Goal: Contribute content: Contribute content

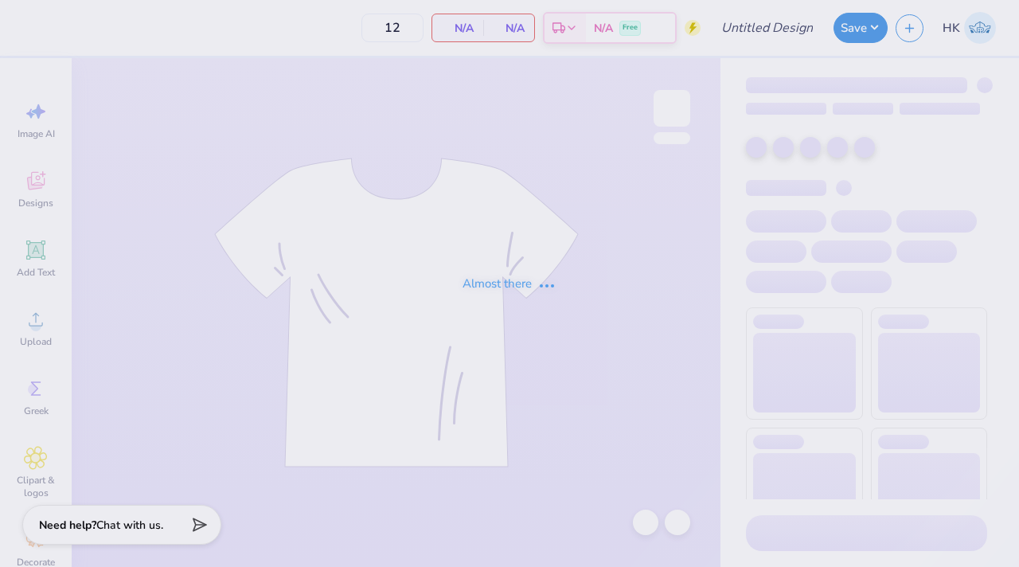
type input "KA Dad's Weekend Shirt 1"
type input "24"
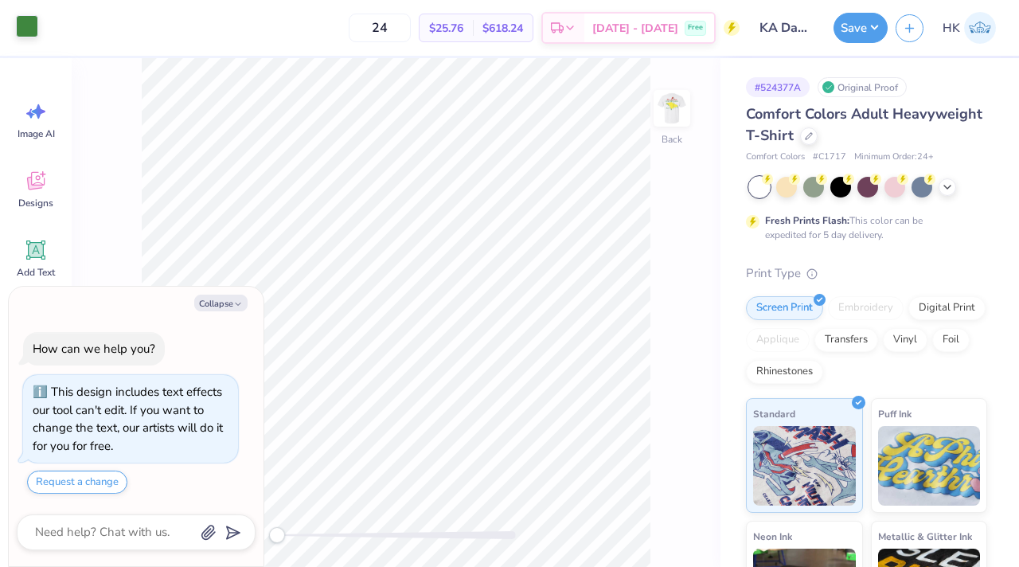
click at [22, 24] on div at bounding box center [27, 26] width 22 height 22
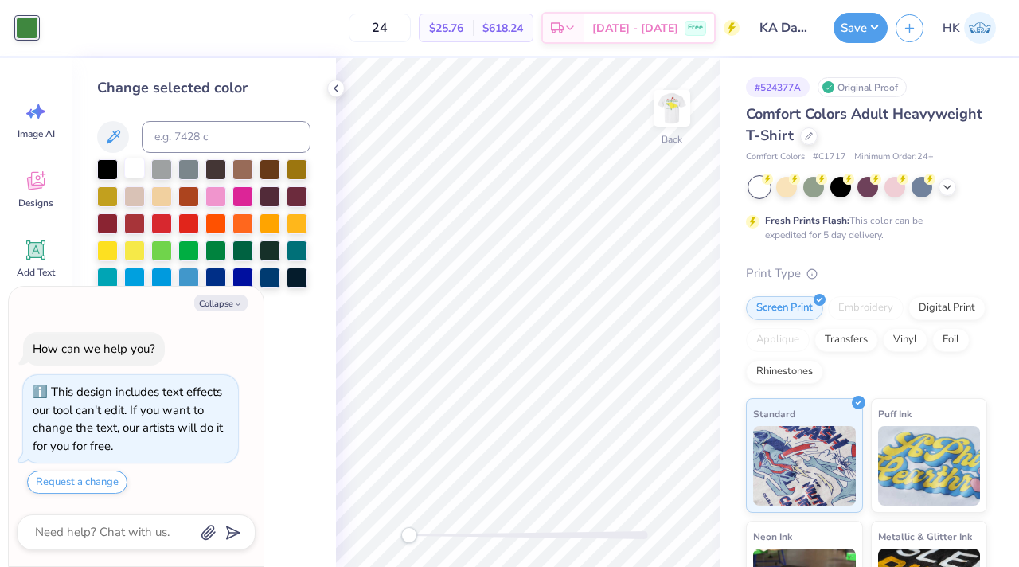
click at [135, 161] on div at bounding box center [134, 168] width 21 height 21
click at [670, 107] on img at bounding box center [672, 108] width 64 height 64
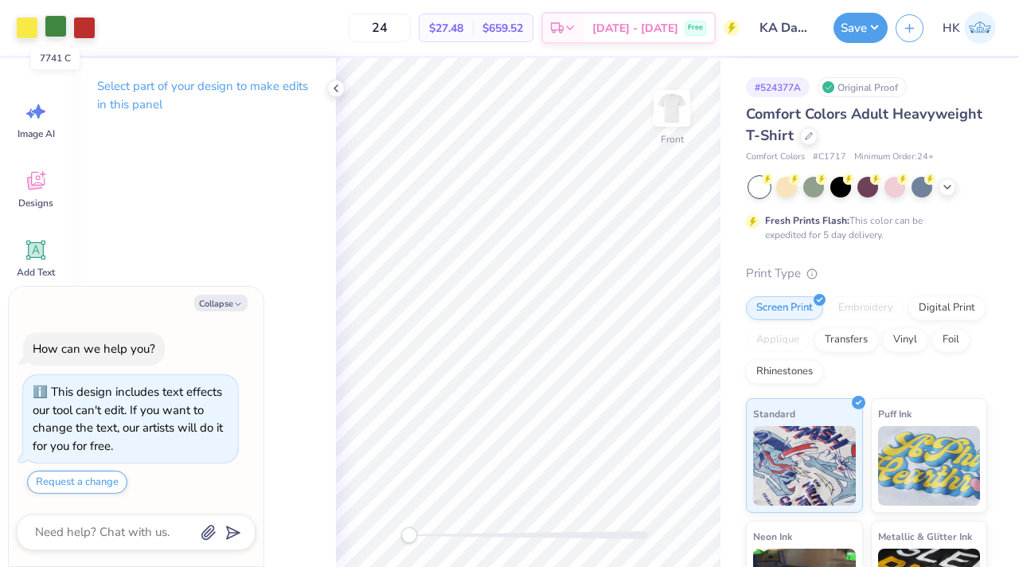
click at [53, 27] on div at bounding box center [56, 26] width 22 height 22
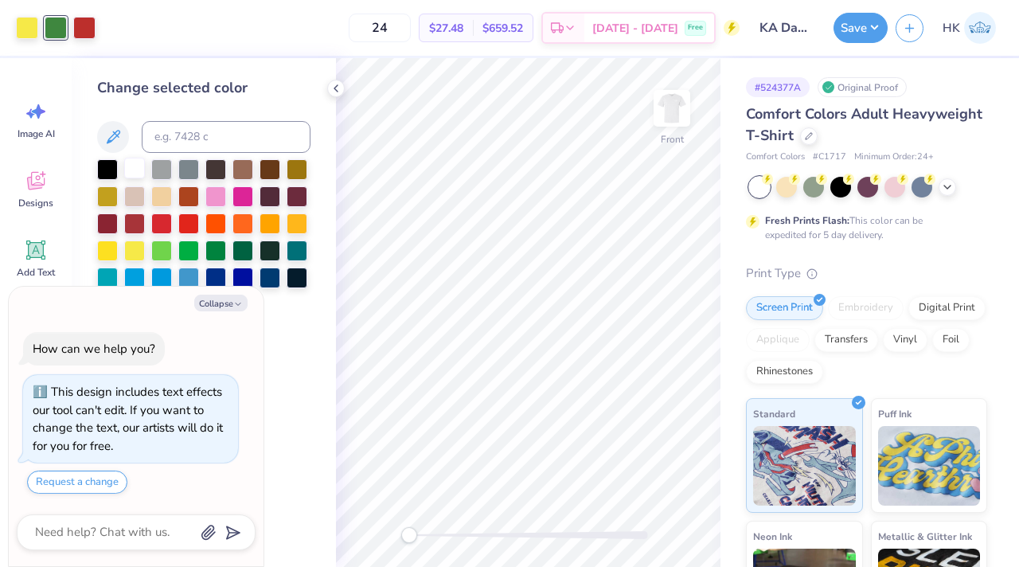
click at [134, 172] on div at bounding box center [134, 168] width 21 height 21
click at [943, 183] on icon at bounding box center [947, 185] width 13 height 13
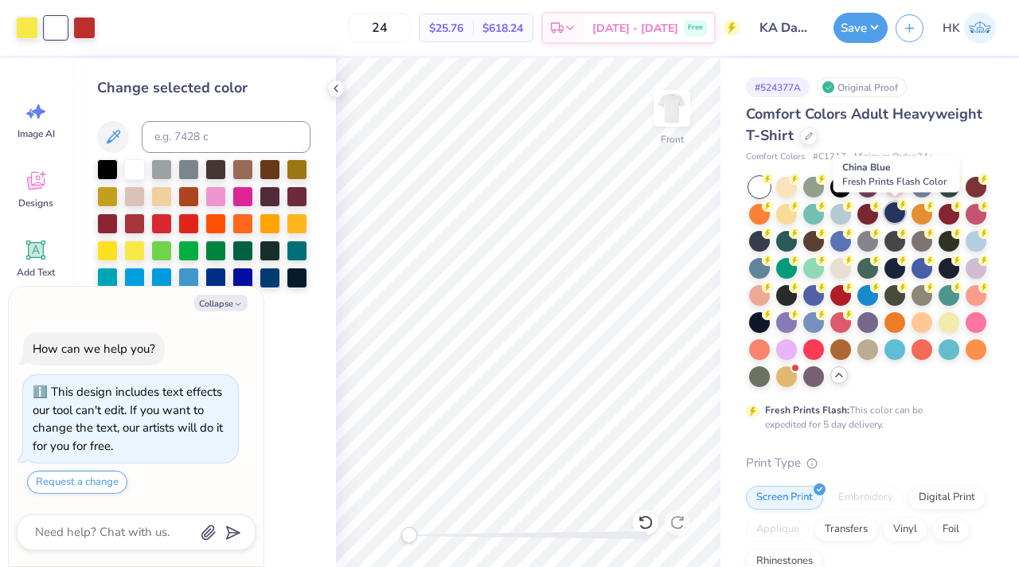
click at [890, 212] on div at bounding box center [895, 212] width 21 height 21
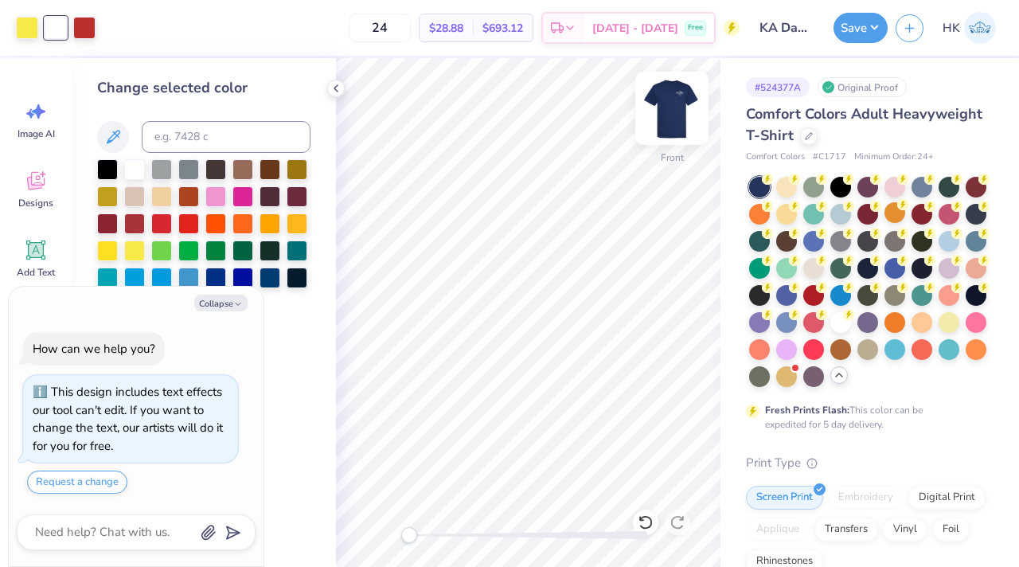
click at [664, 98] on img at bounding box center [672, 108] width 64 height 64
click at [664, 98] on img at bounding box center [672, 108] width 32 height 32
click at [866, 40] on button "Save" at bounding box center [861, 25] width 54 height 30
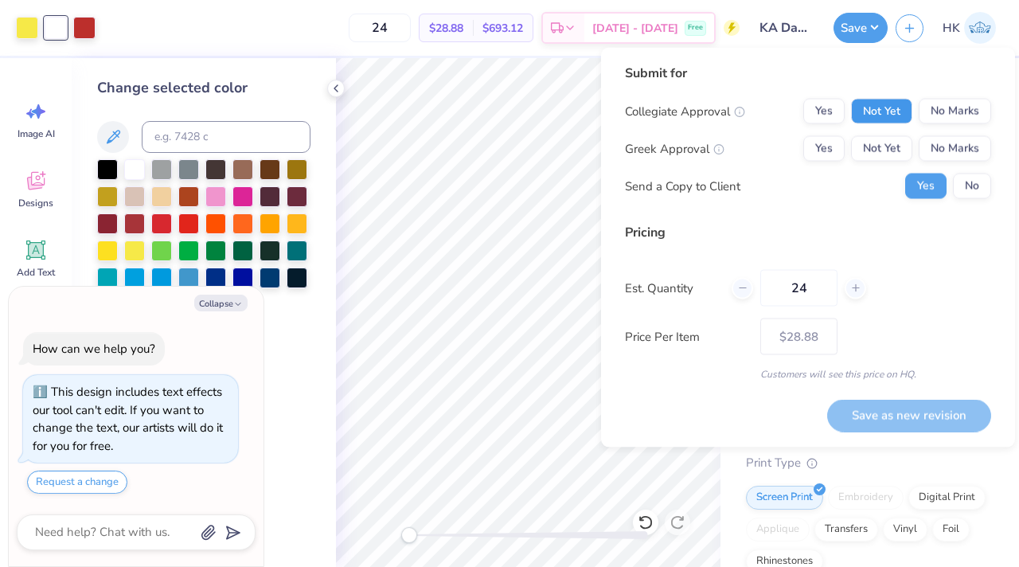
click at [893, 110] on button "Not Yet" at bounding box center [881, 111] width 61 height 25
click at [890, 164] on div "Collegiate Approval Yes Not Yet No Marks Greek Approval Yes Not Yet No Marks Se…" at bounding box center [808, 149] width 366 height 100
click at [902, 147] on button "Not Yet" at bounding box center [881, 148] width 61 height 25
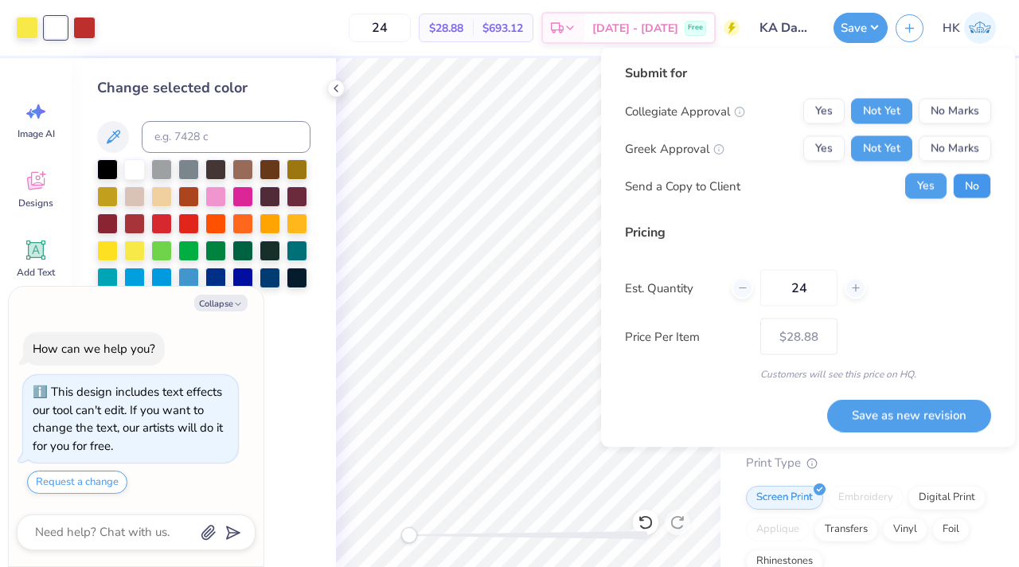
click at [960, 186] on button "No" at bounding box center [972, 186] width 38 height 25
click at [815, 142] on button "Yes" at bounding box center [823, 148] width 41 height 25
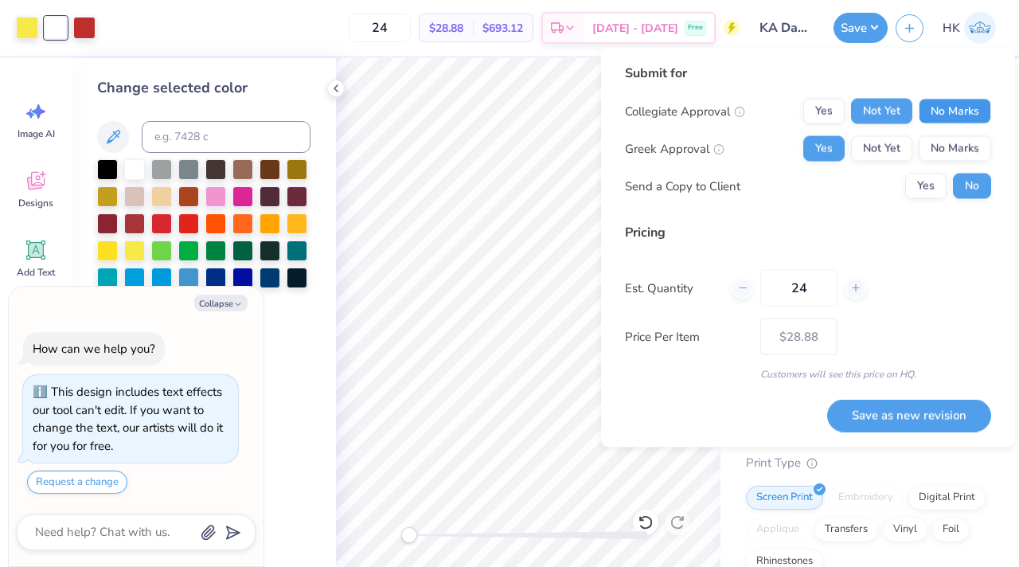
click at [942, 115] on button "No Marks" at bounding box center [955, 111] width 72 height 25
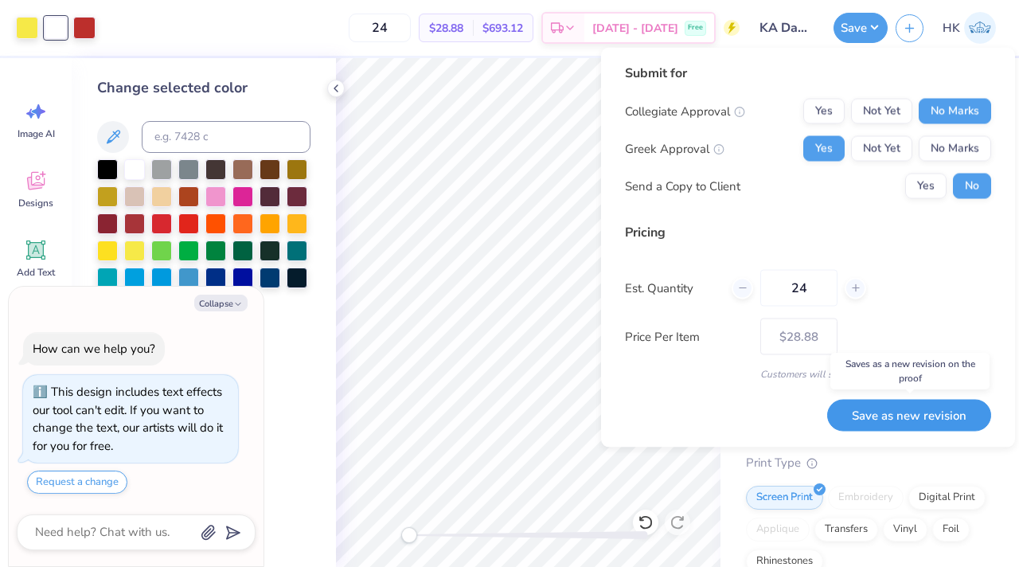
click at [888, 419] on button "Save as new revision" at bounding box center [909, 415] width 164 height 33
type textarea "x"
type input "– –"
type textarea "x"
type input "$28.88"
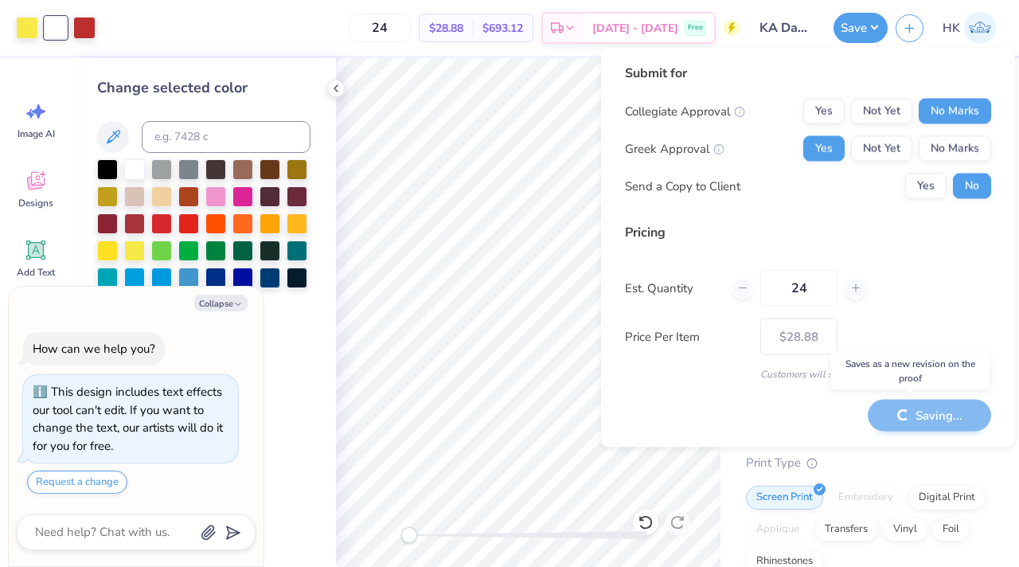
type textarea "x"
type input "– –"
type textarea "x"
type input "$28.88"
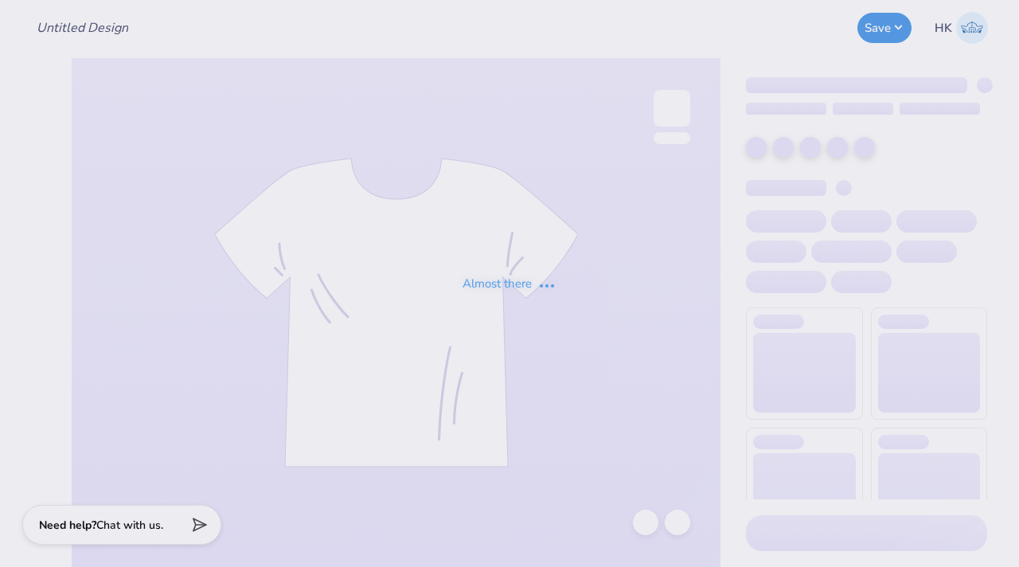
type input "KA Dad's Weekend Shirt 1"
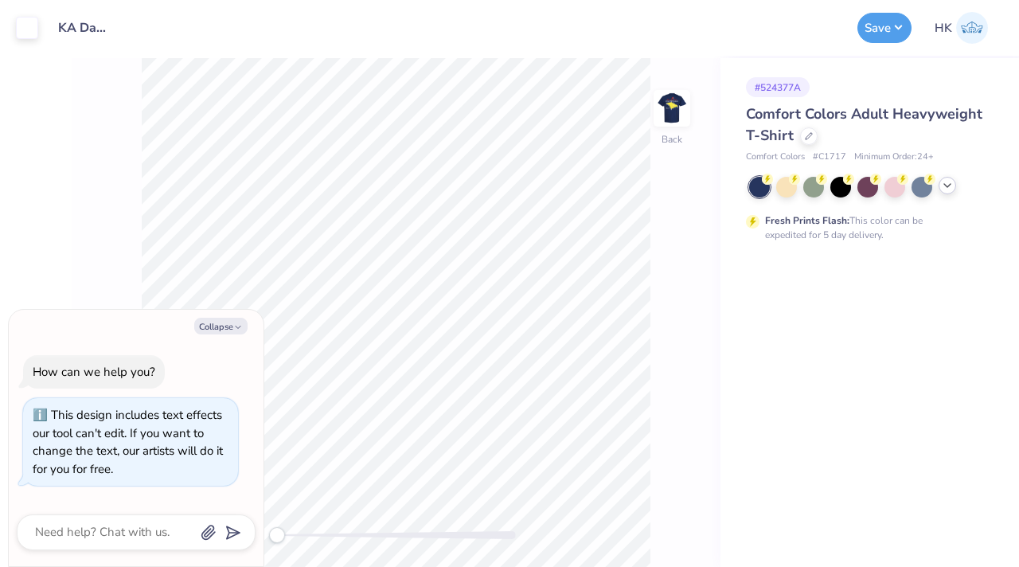
click at [951, 187] on icon at bounding box center [947, 185] width 13 height 13
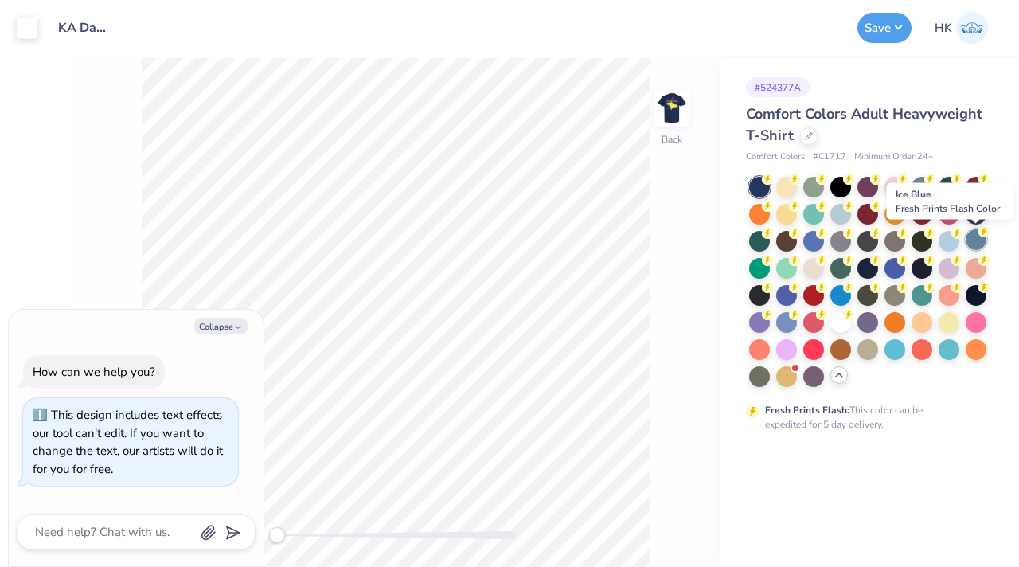
click at [979, 234] on icon at bounding box center [984, 231] width 11 height 11
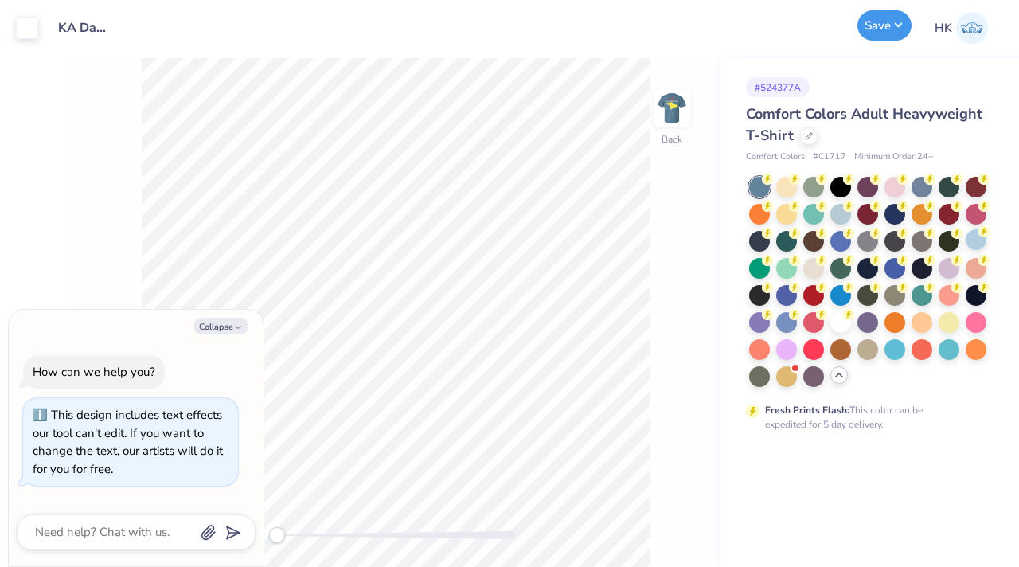
click at [899, 36] on button "Save" at bounding box center [885, 25] width 54 height 30
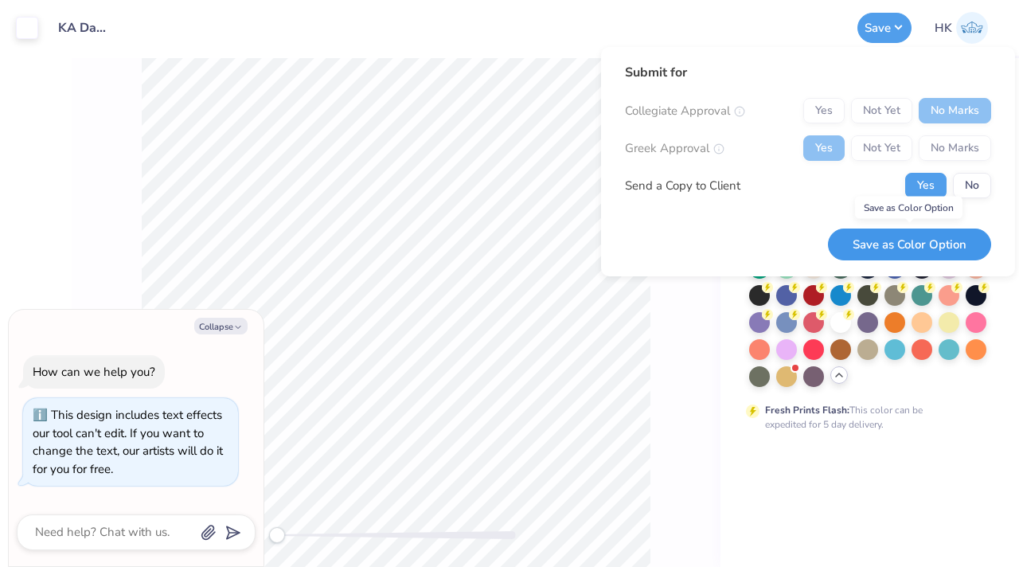
click at [892, 248] on button "Save as Color Option" at bounding box center [909, 245] width 163 height 33
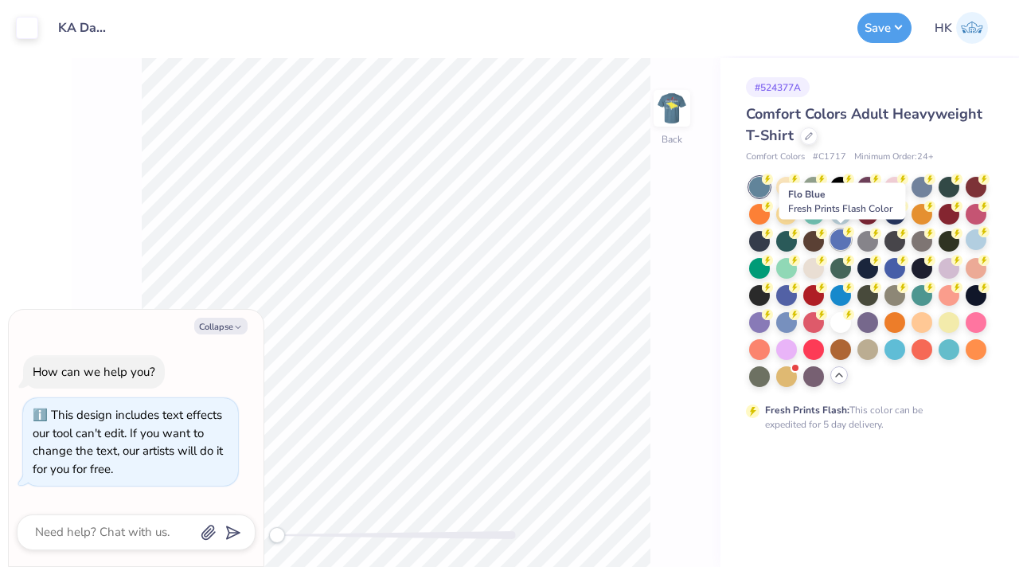
click at [833, 241] on div at bounding box center [841, 239] width 21 height 21
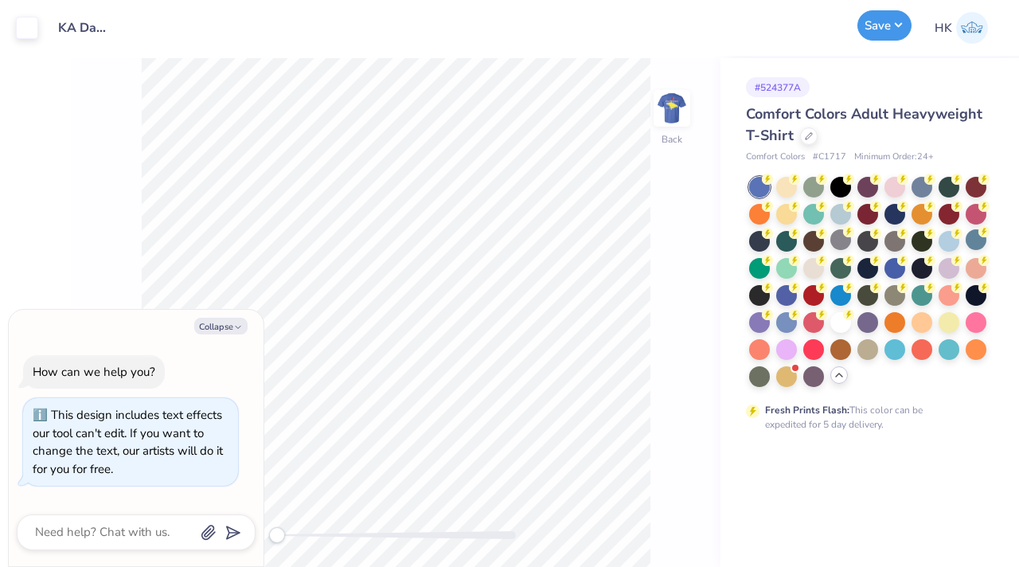
click at [865, 26] on button "Save" at bounding box center [885, 25] width 54 height 30
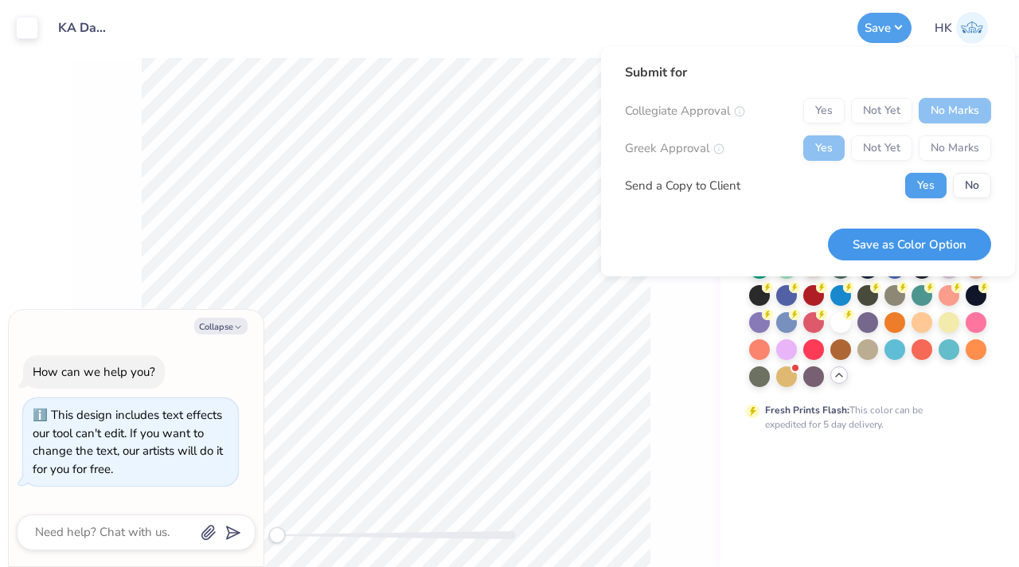
click at [879, 244] on button "Save as Color Option" at bounding box center [909, 245] width 163 height 33
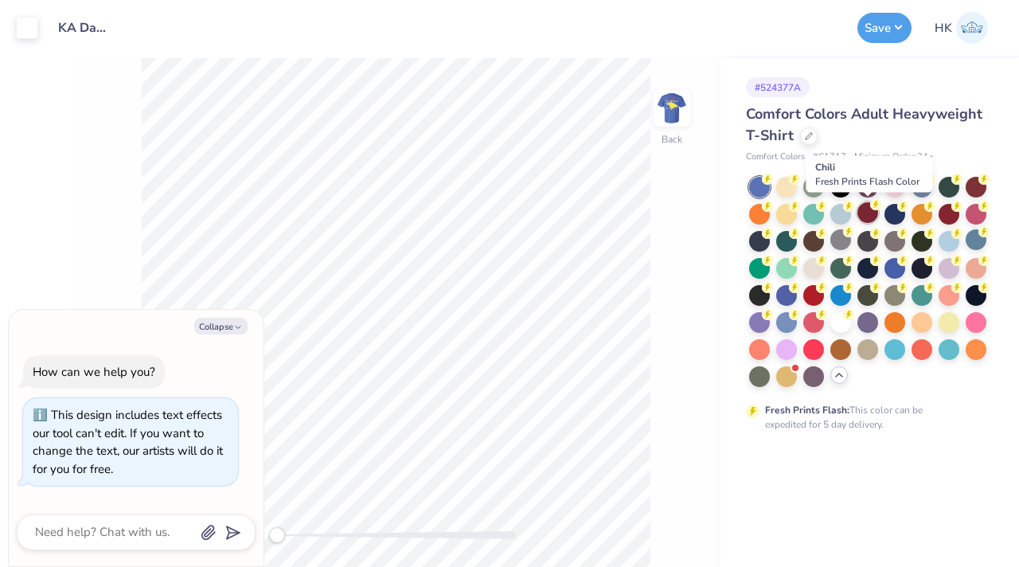
click at [863, 212] on div at bounding box center [868, 212] width 21 height 21
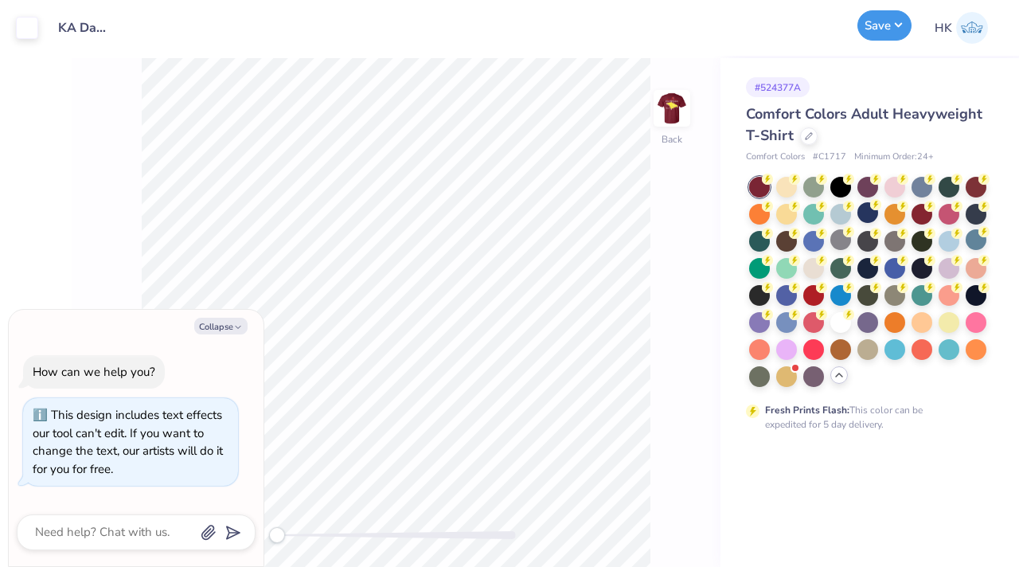
click at [887, 28] on button "Save" at bounding box center [885, 25] width 54 height 30
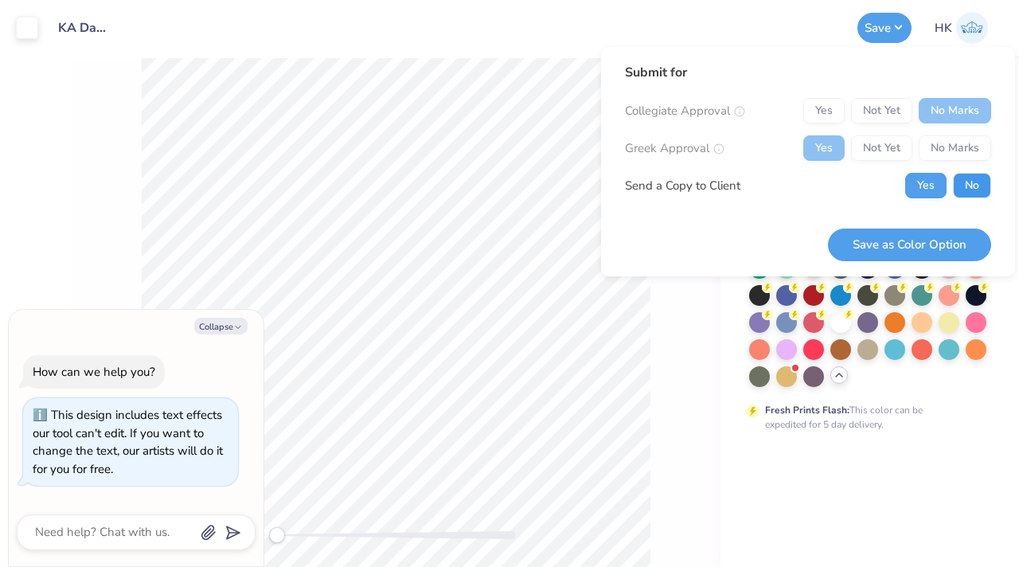
click at [966, 193] on button "No" at bounding box center [972, 185] width 38 height 25
click at [887, 246] on button "Save as Color Option" at bounding box center [909, 245] width 163 height 33
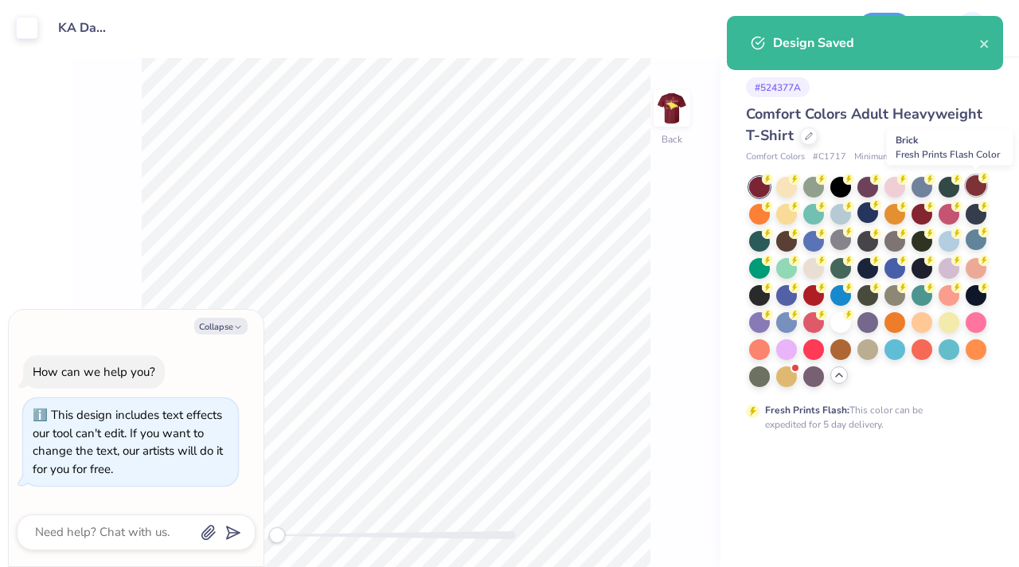
click at [973, 181] on div at bounding box center [976, 185] width 21 height 21
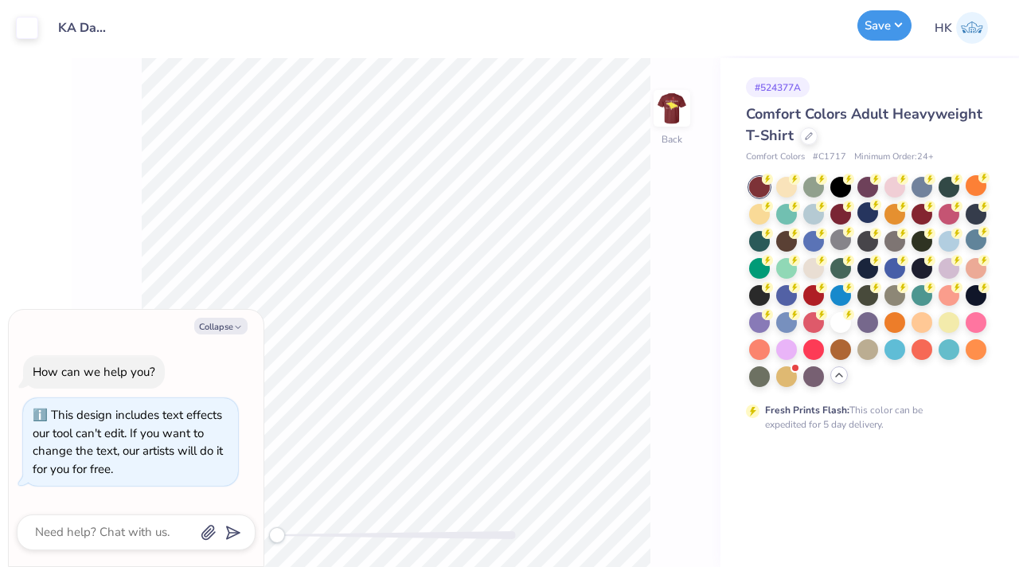
click at [883, 33] on button "Save" at bounding box center [885, 25] width 54 height 30
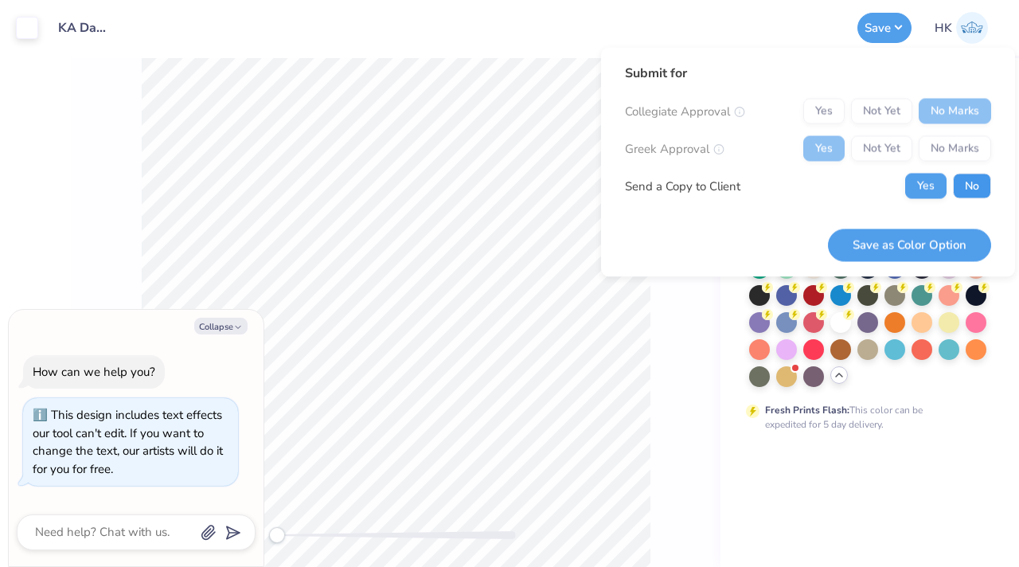
click at [964, 193] on button "No" at bounding box center [972, 186] width 38 height 25
click at [927, 233] on button "Save as Color Option" at bounding box center [909, 245] width 163 height 33
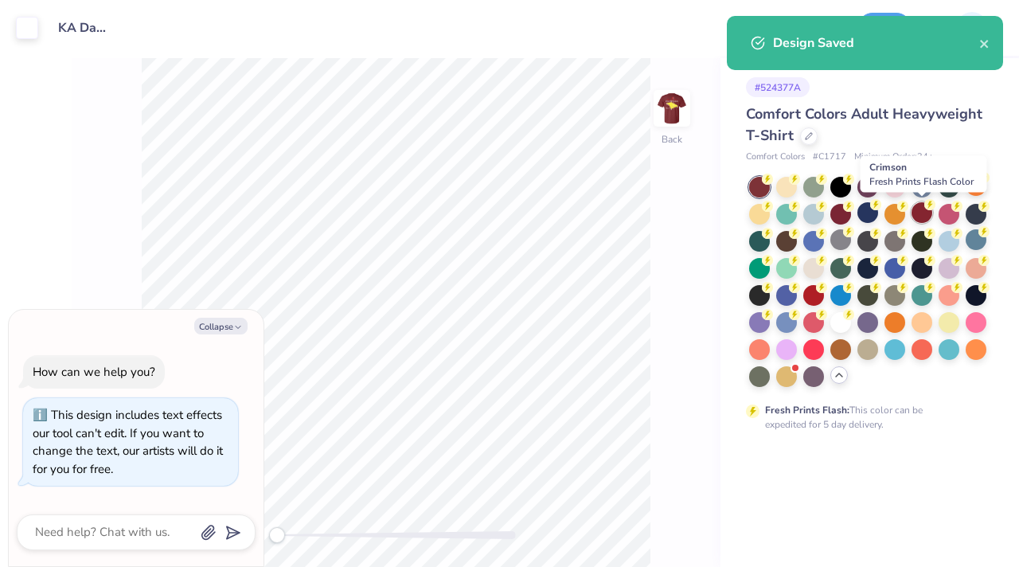
click at [928, 212] on div at bounding box center [922, 212] width 21 height 21
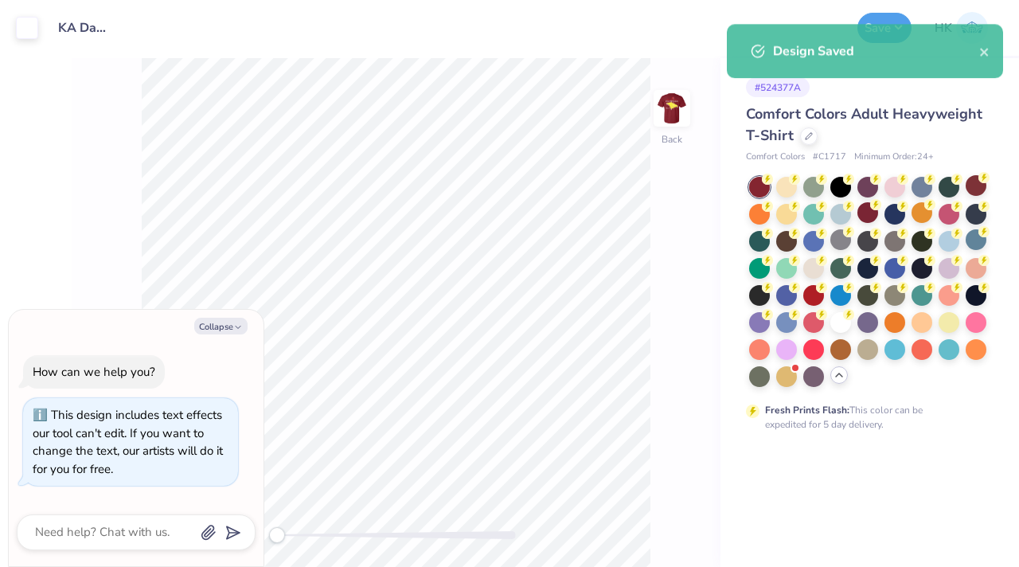
click at [887, 25] on div "Design Saved" at bounding box center [865, 49] width 283 height 72
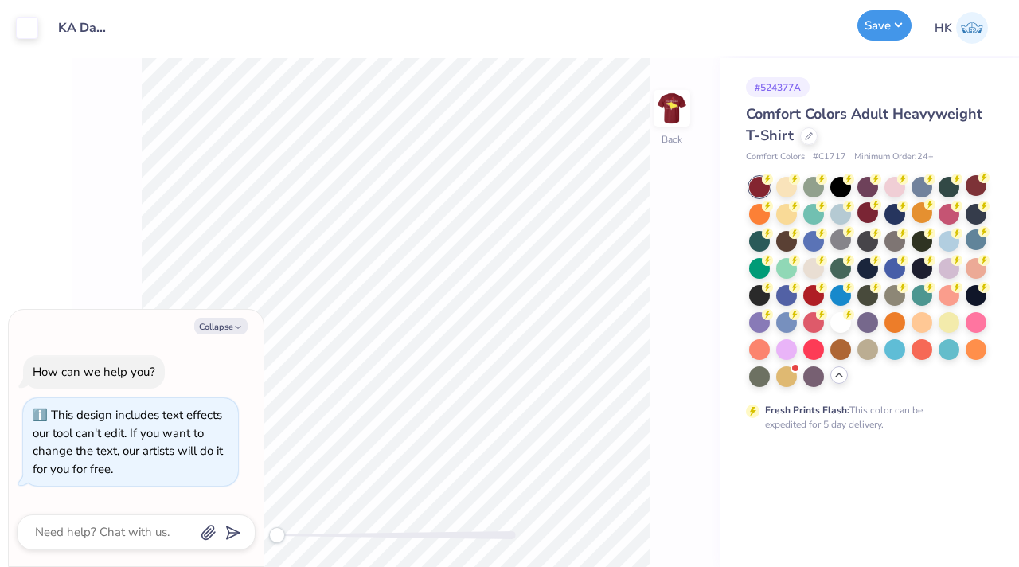
click at [890, 27] on button "Save" at bounding box center [885, 25] width 54 height 30
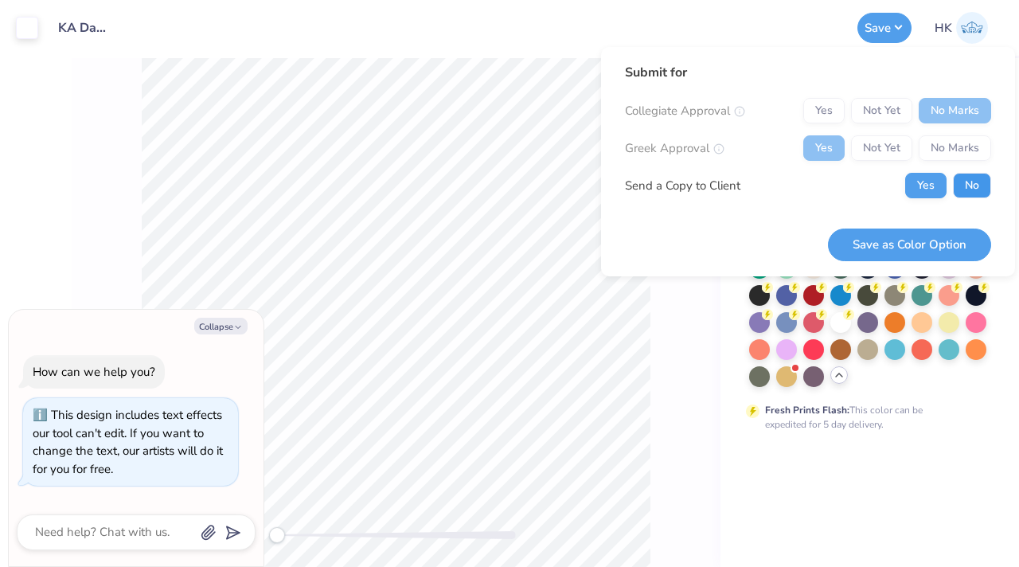
click at [954, 181] on button "No" at bounding box center [972, 185] width 38 height 25
click at [902, 252] on button "Save as Color Option" at bounding box center [909, 245] width 163 height 33
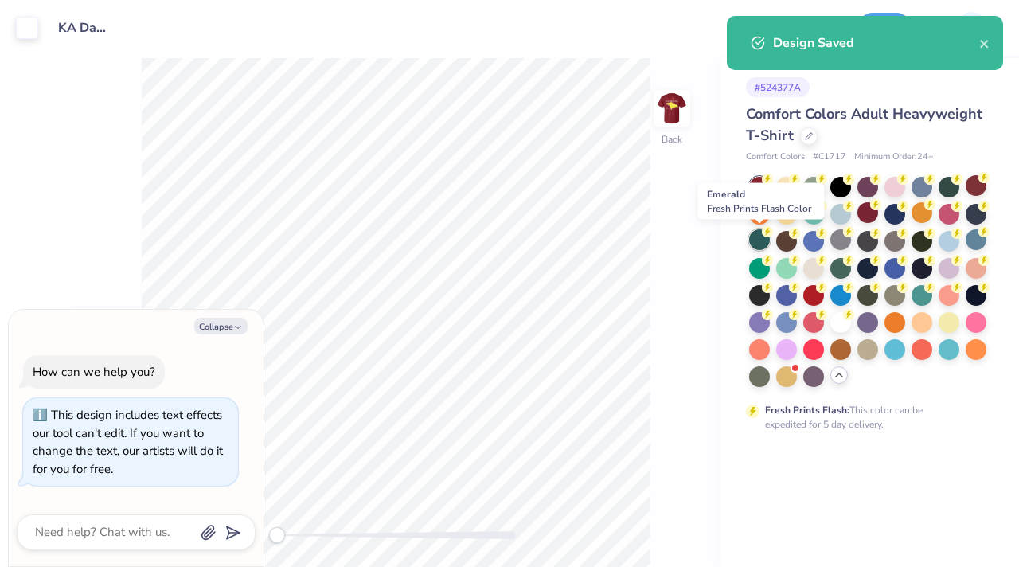
click at [763, 237] on div at bounding box center [759, 239] width 21 height 21
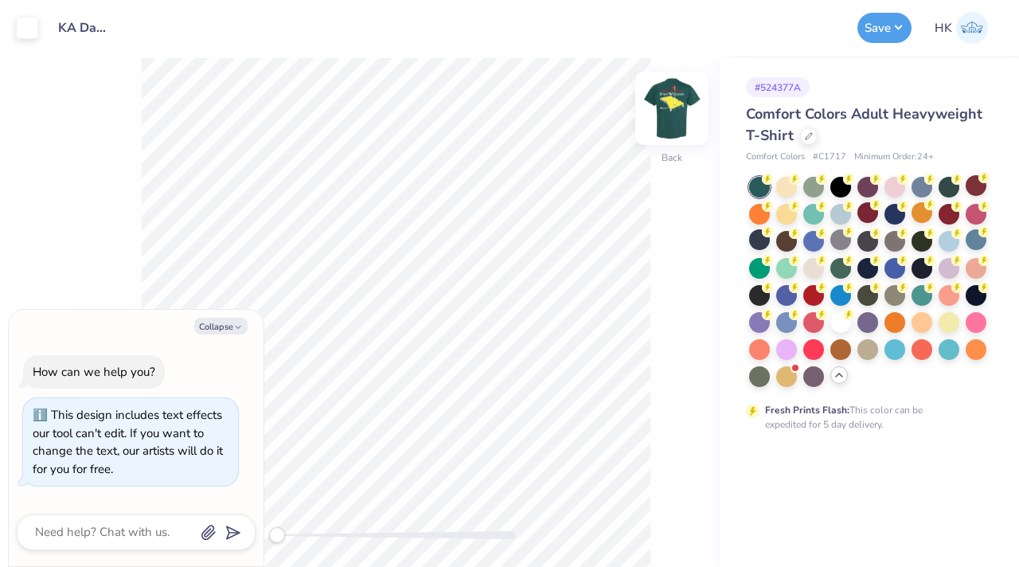
click at [675, 121] on img at bounding box center [672, 108] width 64 height 64
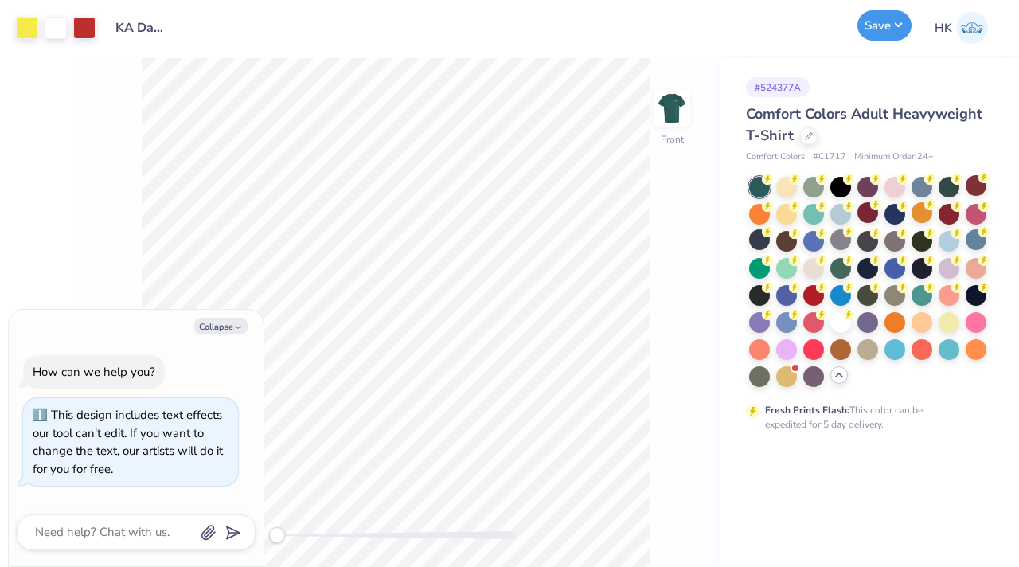
click at [887, 33] on button "Save" at bounding box center [885, 25] width 54 height 30
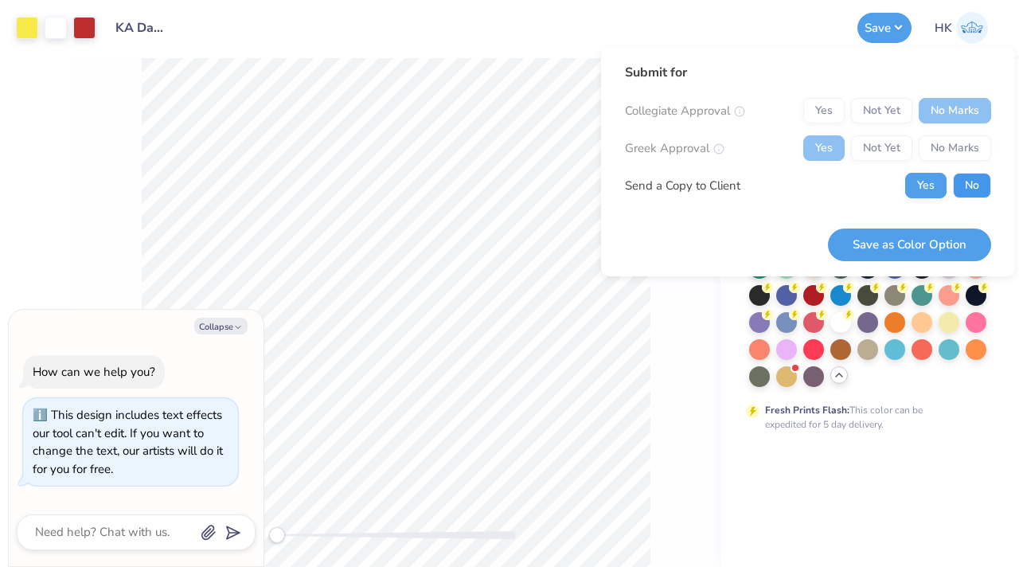
click at [963, 186] on button "No" at bounding box center [972, 185] width 38 height 25
click at [899, 242] on button "Save as Color Option" at bounding box center [909, 245] width 163 height 33
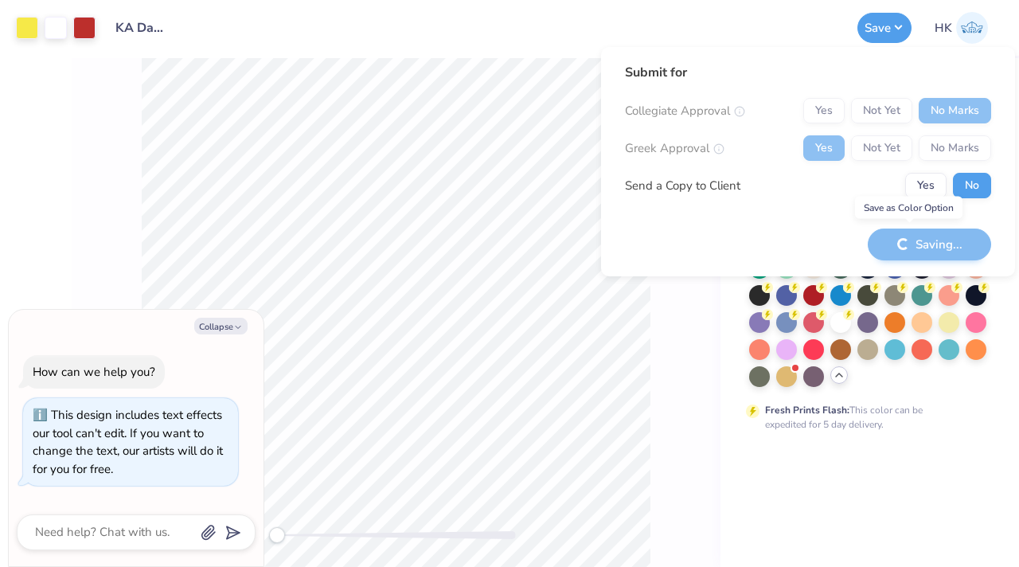
type textarea "x"
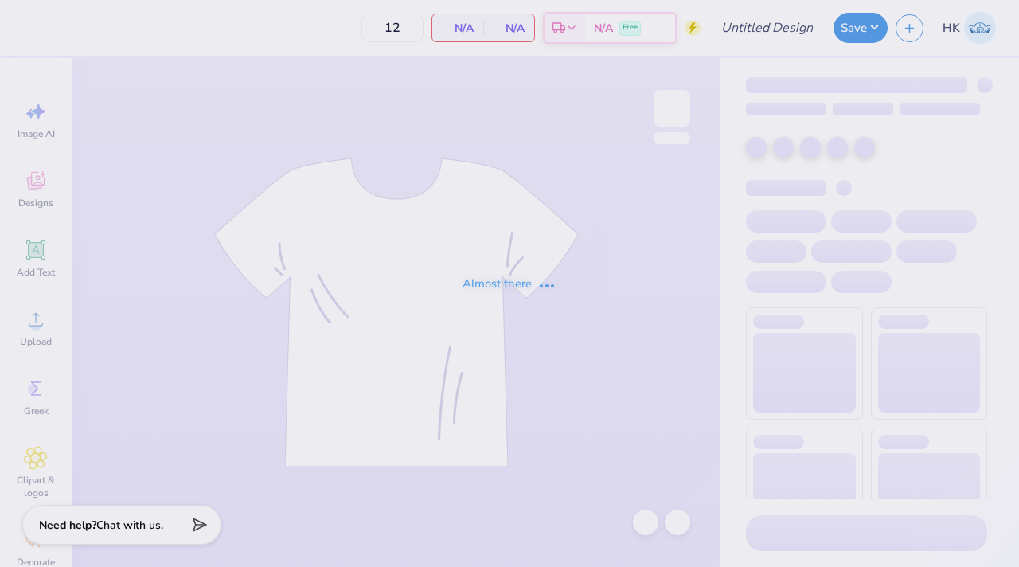
type input "KA Dad's Weekend Shirt 1"
type input "24"
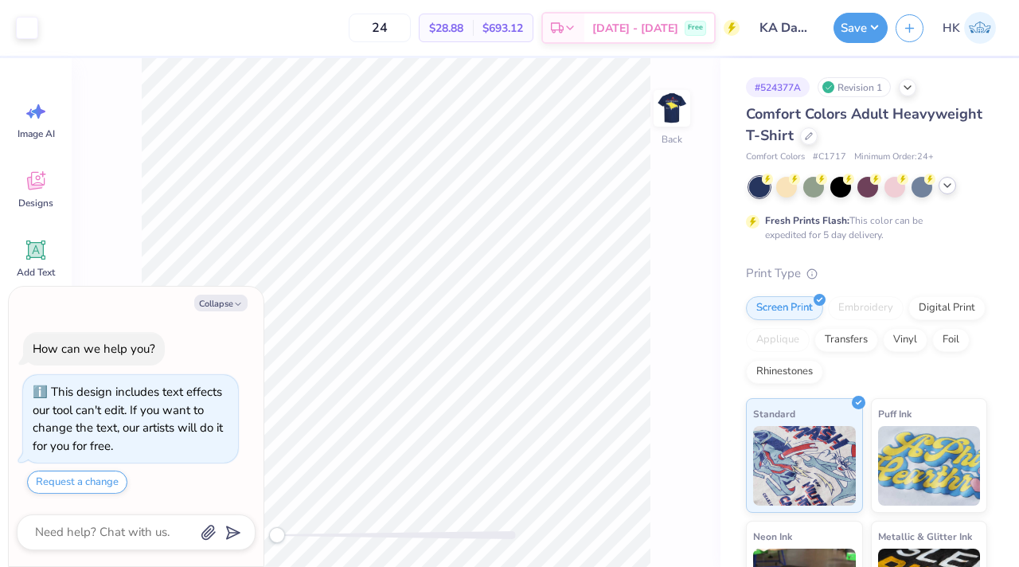
click at [944, 190] on icon at bounding box center [947, 185] width 13 height 13
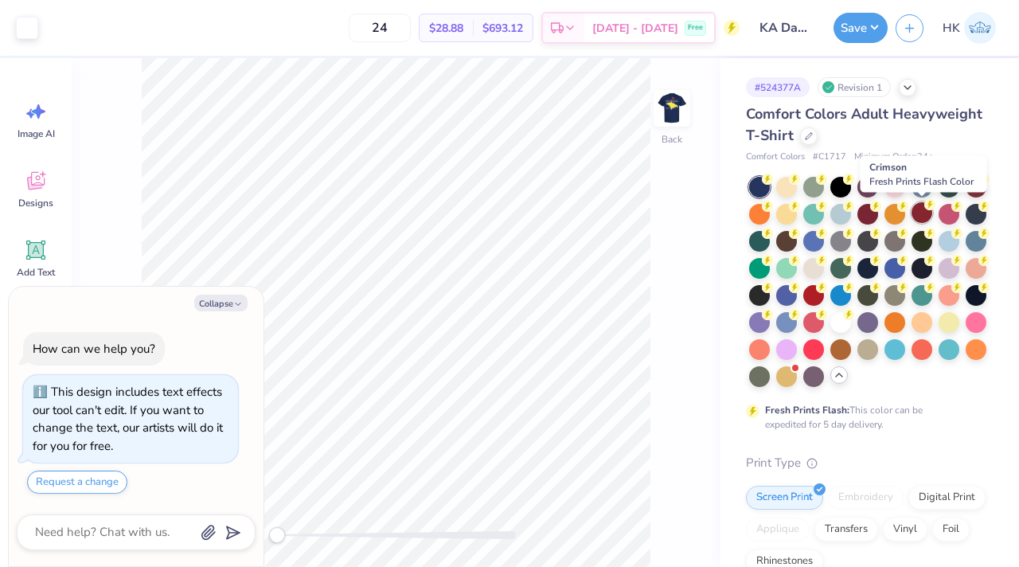
click at [925, 217] on div at bounding box center [922, 212] width 21 height 21
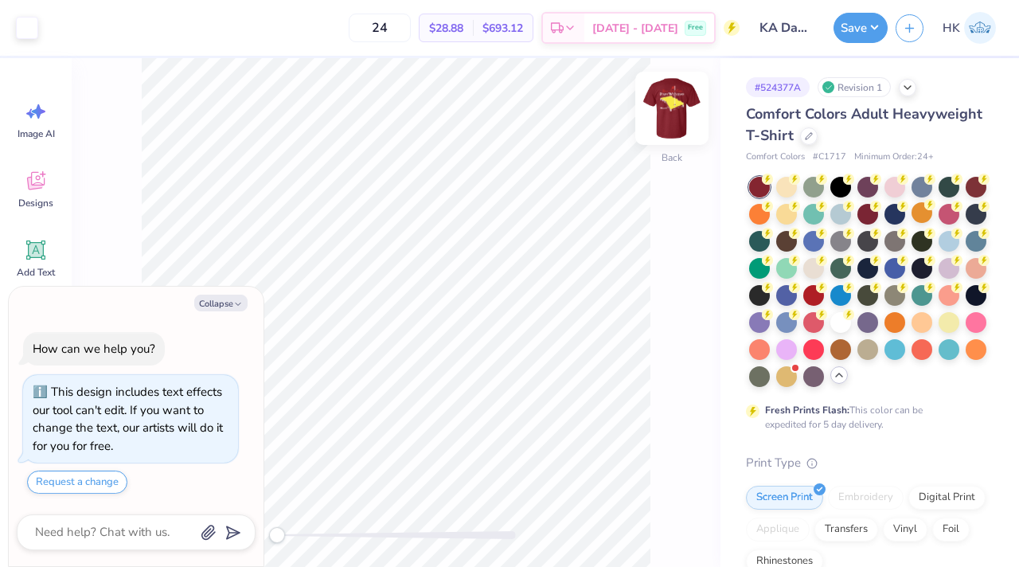
click at [670, 106] on img at bounding box center [672, 108] width 64 height 64
click at [88, 25] on div at bounding box center [84, 26] width 22 height 22
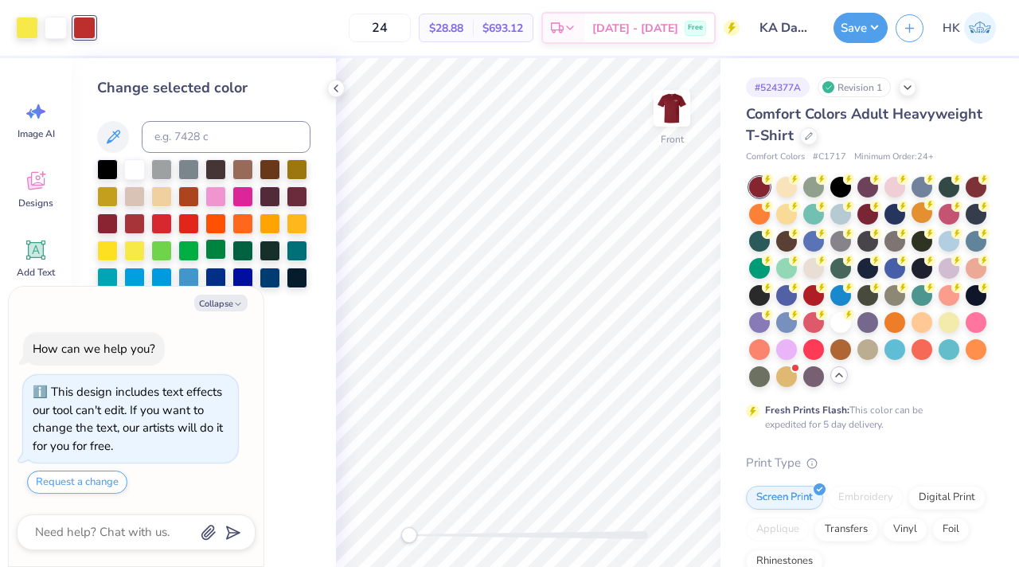
click at [209, 248] on div at bounding box center [215, 249] width 21 height 21
click at [191, 245] on div at bounding box center [188, 249] width 21 height 21
click at [225, 251] on div at bounding box center [215, 249] width 21 height 21
click at [234, 251] on div at bounding box center [243, 249] width 21 height 21
click at [80, 33] on div at bounding box center [84, 28] width 22 height 22
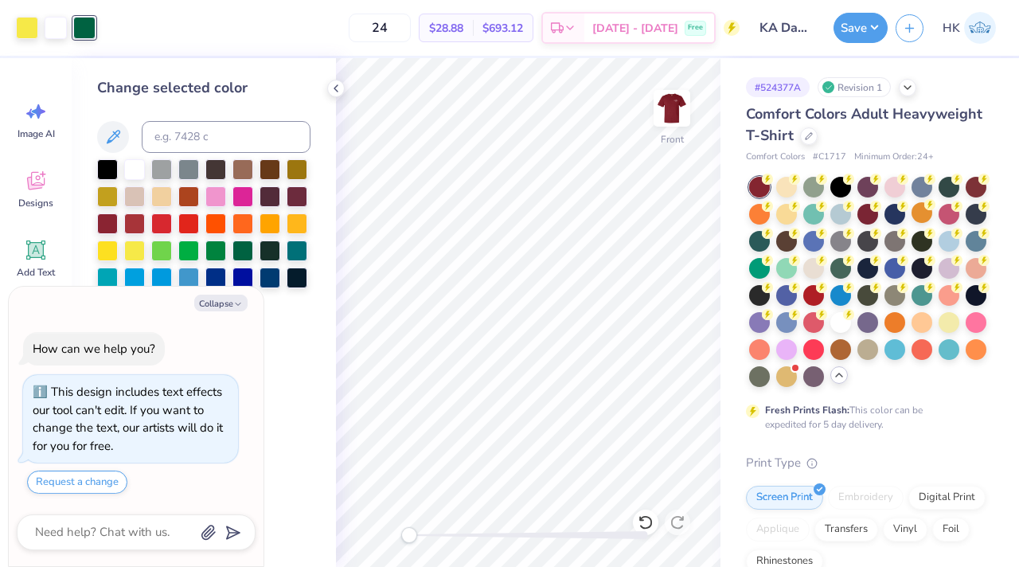
type textarea "x"
click at [199, 138] on input at bounding box center [226, 137] width 169 height 32
type input "7741"
type textarea "x"
click at [337, 86] on icon at bounding box center [336, 88] width 13 height 13
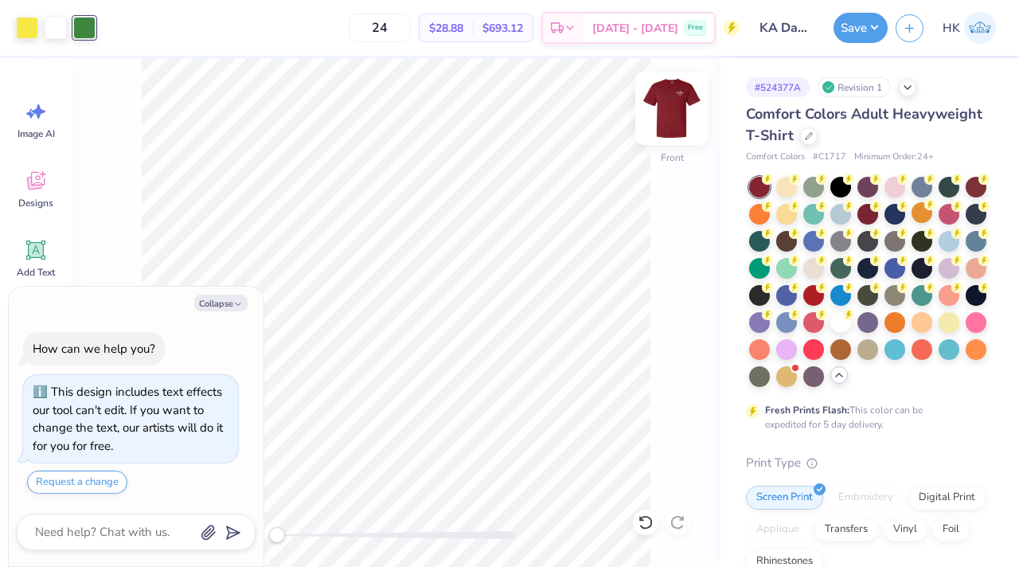
click at [677, 111] on img at bounding box center [672, 108] width 64 height 64
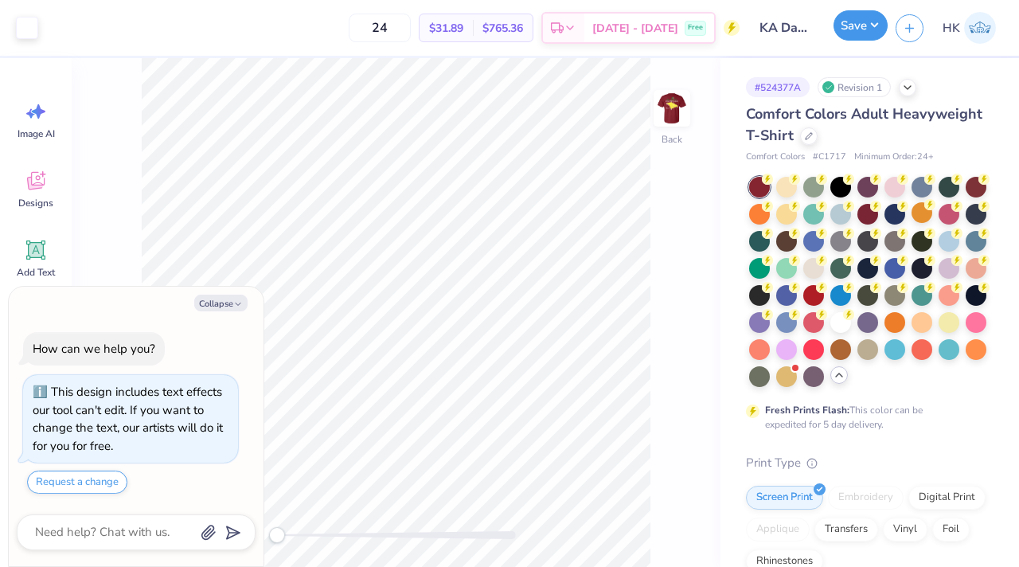
click at [862, 37] on button "Save" at bounding box center [861, 25] width 54 height 30
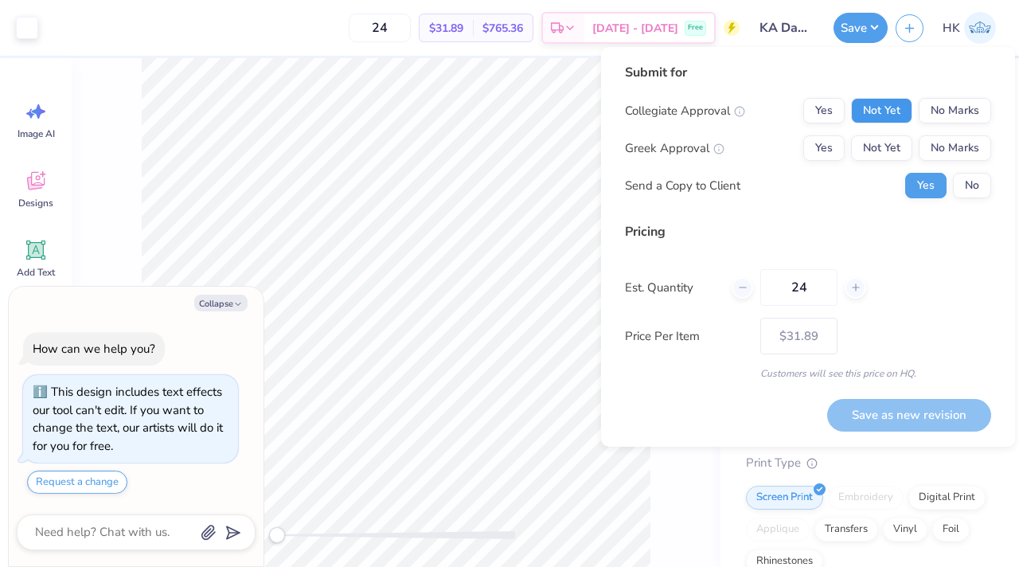
click at [877, 116] on button "Not Yet" at bounding box center [881, 110] width 61 height 25
click at [877, 147] on button "Not Yet" at bounding box center [881, 147] width 61 height 25
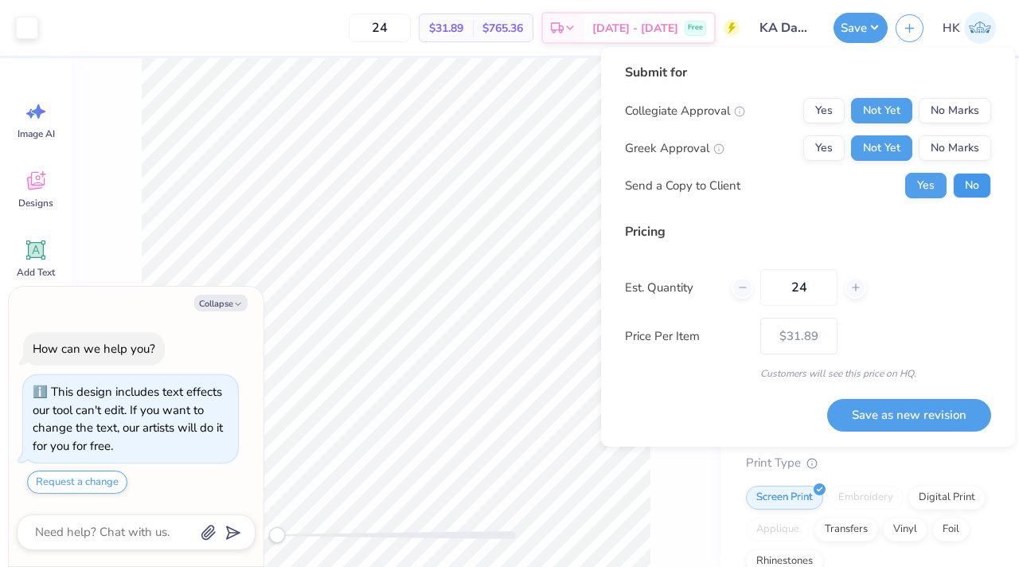
click at [959, 182] on button "No" at bounding box center [972, 185] width 38 height 25
click at [865, 411] on button "Save as new revision" at bounding box center [909, 415] width 164 height 33
type textarea "x"
type input "– –"
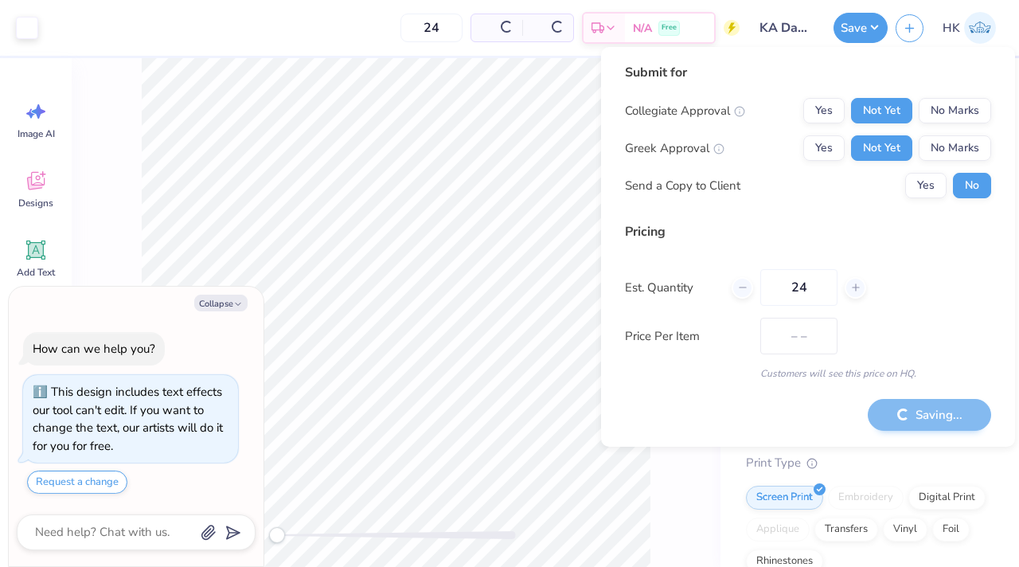
type textarea "x"
type input "$31.89"
type textarea "x"
type input "– –"
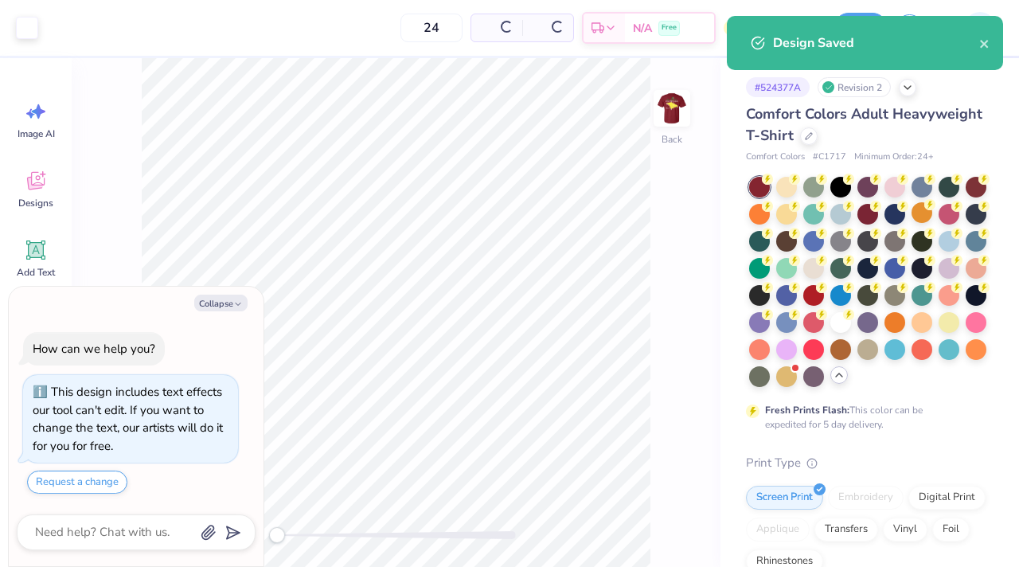
type textarea "x"
